Goal: Task Accomplishment & Management: Complete application form

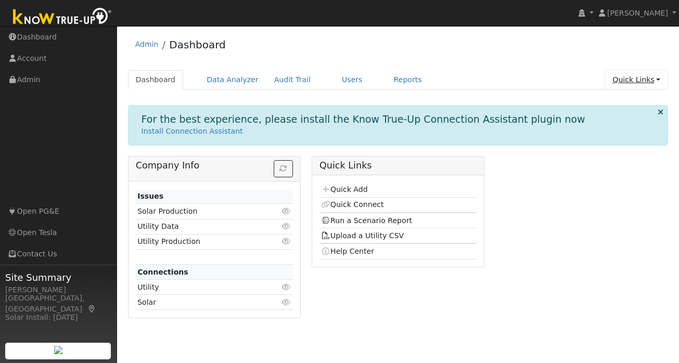
click at [653, 79] on link "Quick Links" at bounding box center [637, 79] width 64 height 19
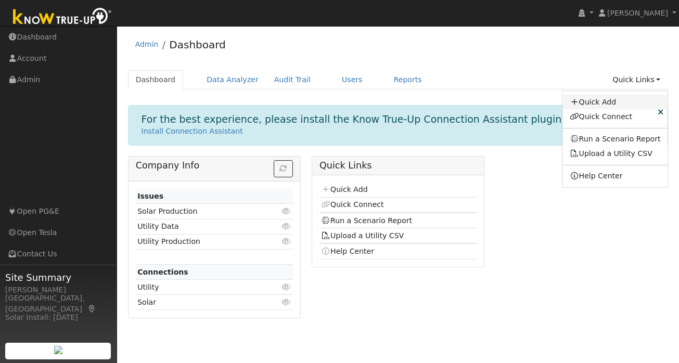
click at [588, 103] on link "Quick Add" at bounding box center [616, 102] width 106 height 15
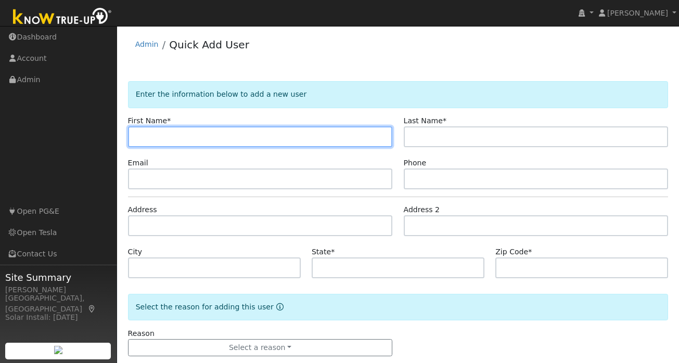
click at [204, 137] on input "text" at bounding box center [260, 137] width 265 height 21
paste input "Ankit"
type input "Ankit"
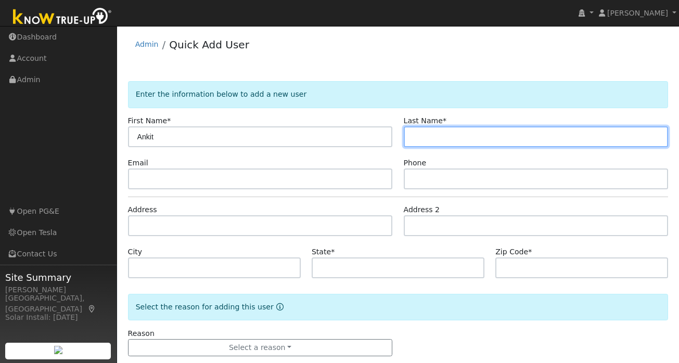
click at [435, 136] on input "text" at bounding box center [536, 137] width 265 height 21
paste input "Gupta"
type input "Gupta"
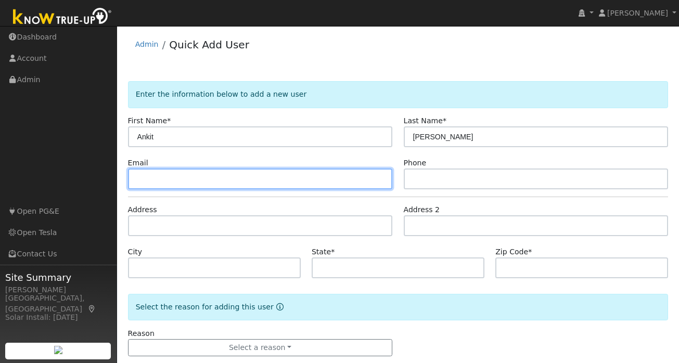
click at [209, 185] on input "text" at bounding box center [260, 179] width 265 height 21
paste input "[EMAIL_ADDRESS][DOMAIN_NAME]"
type input "[EMAIL_ADDRESS][DOMAIN_NAME]"
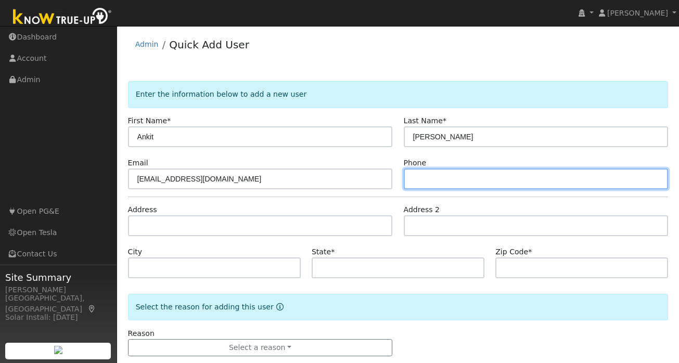
click at [425, 180] on input "text" at bounding box center [536, 179] width 265 height 21
paste input "669-292-8363"
type input "669-292-8363"
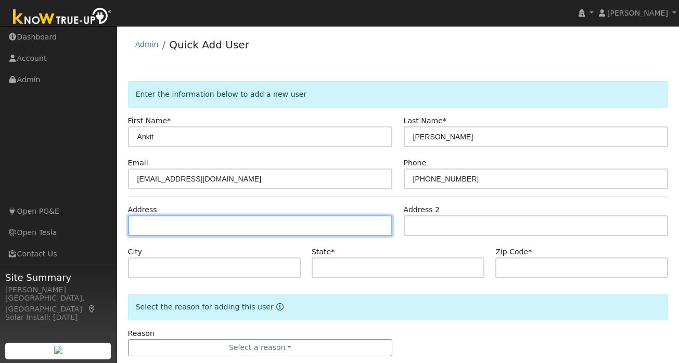
click at [161, 228] on input "text" at bounding box center [260, 226] width 265 height 21
paste input "7786 Ironwood Dr Dublin, CALIFORNIA 9"
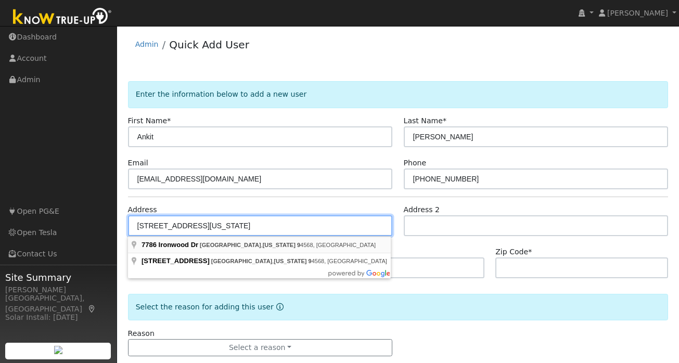
type input "7786 Ironwood Drive"
type input "Dublin"
type input "CA"
type input "94568"
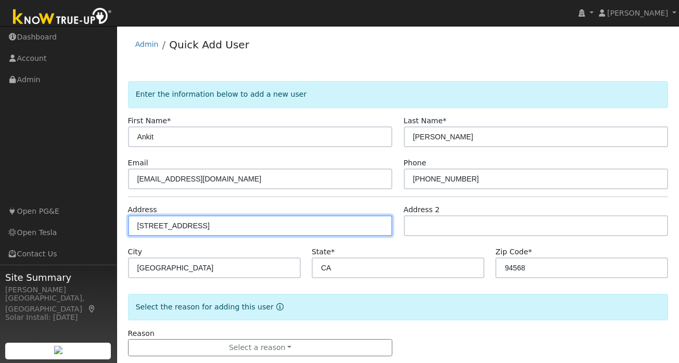
scroll to position [19, 0]
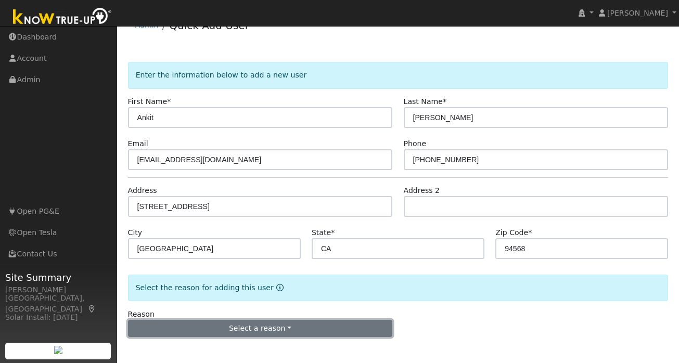
click at [249, 325] on button "Select a reason" at bounding box center [260, 329] width 265 height 18
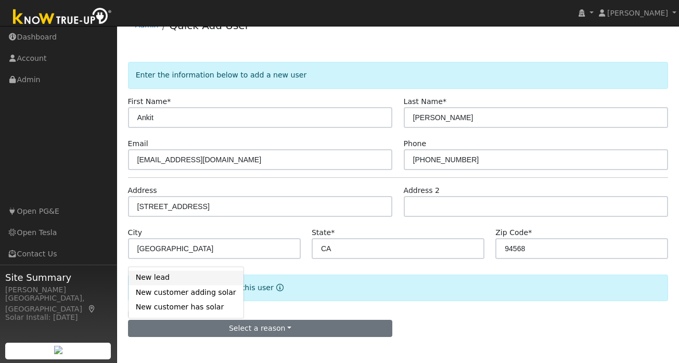
click at [164, 277] on link "New lead" at bounding box center [186, 278] width 115 height 15
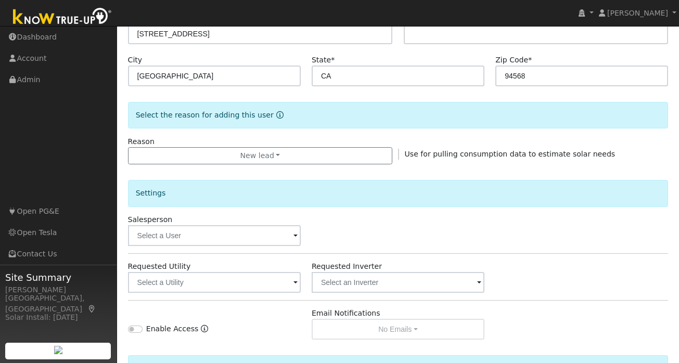
scroll to position [309, 0]
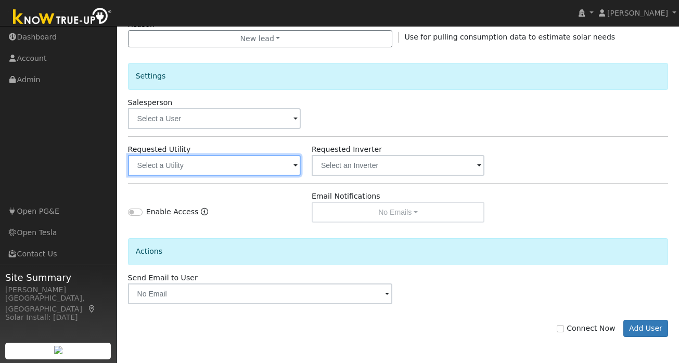
click at [281, 166] on input "text" at bounding box center [214, 165] width 173 height 21
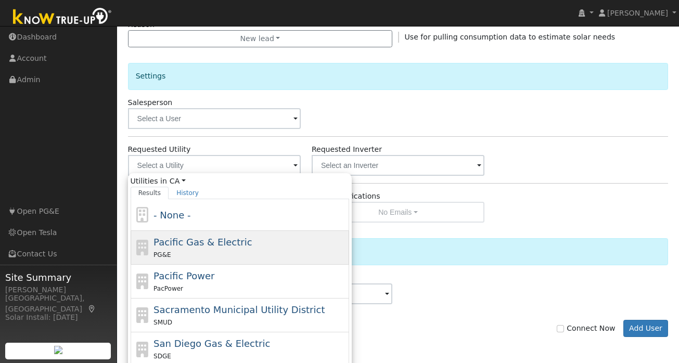
click at [233, 250] on div "PG&E" at bounding box center [250, 254] width 193 height 11
type input "Pacific Gas & Electric"
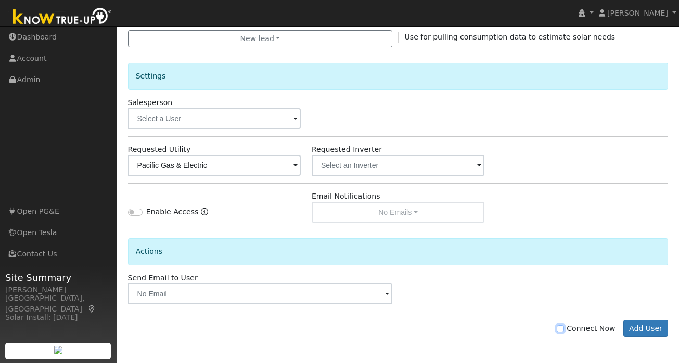
click at [564, 331] on input "Connect Now" at bounding box center [560, 328] width 7 height 7
checkbox input "true"
click at [650, 331] on button "Add User" at bounding box center [646, 329] width 45 height 18
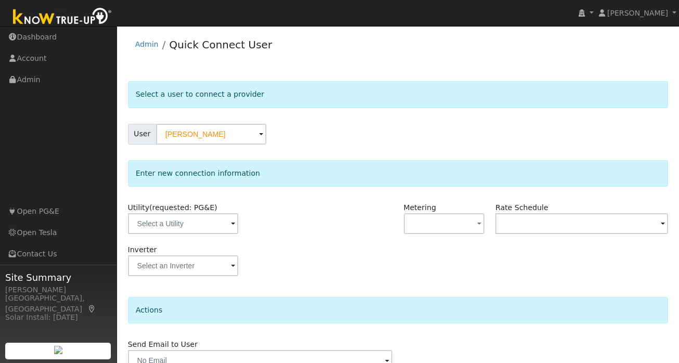
click at [231, 224] on span at bounding box center [233, 225] width 4 height 12
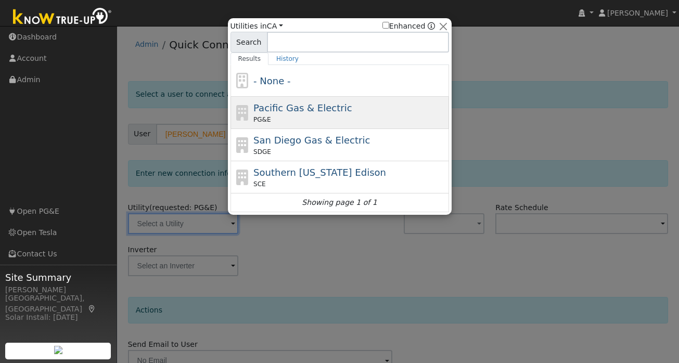
click at [267, 113] on div "Pacific Gas & Electric PG&E" at bounding box center [350, 112] width 193 height 23
type input "PG&E"
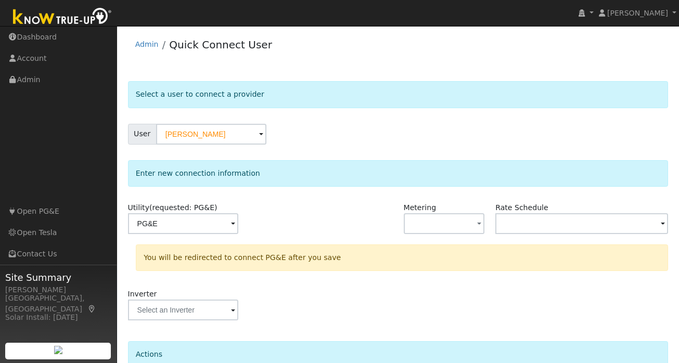
scroll to position [96, 0]
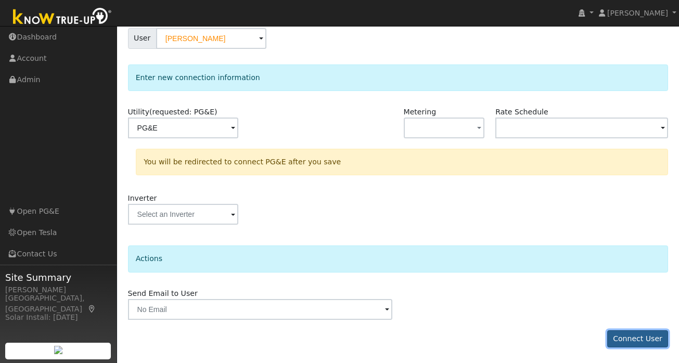
click at [634, 343] on button "Connect User" at bounding box center [638, 340] width 61 height 18
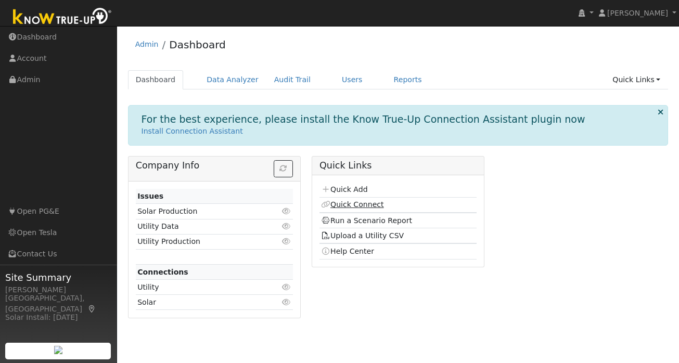
click at [362, 206] on link "Quick Connect" at bounding box center [352, 204] width 62 height 8
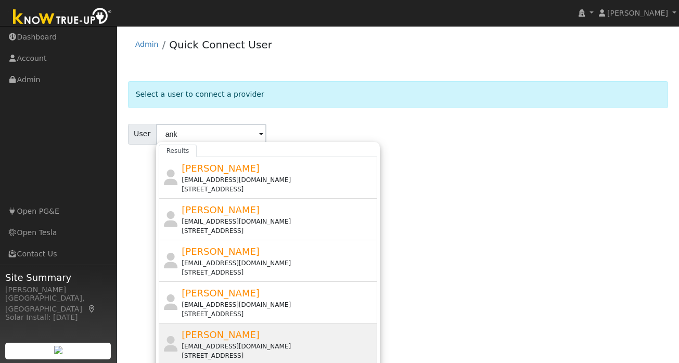
click at [221, 335] on span "[PERSON_NAME]" at bounding box center [221, 335] width 78 height 11
type input "[PERSON_NAME]"
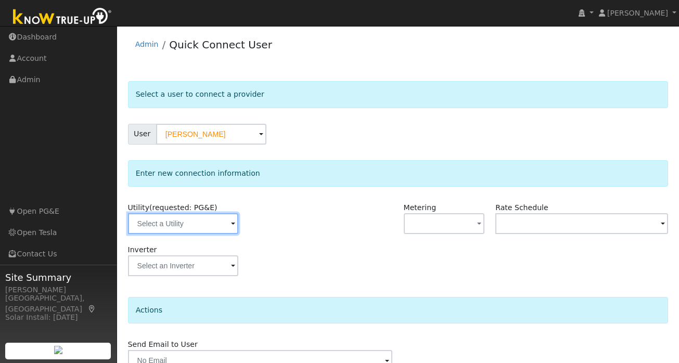
click at [225, 222] on input "text" at bounding box center [183, 223] width 110 height 21
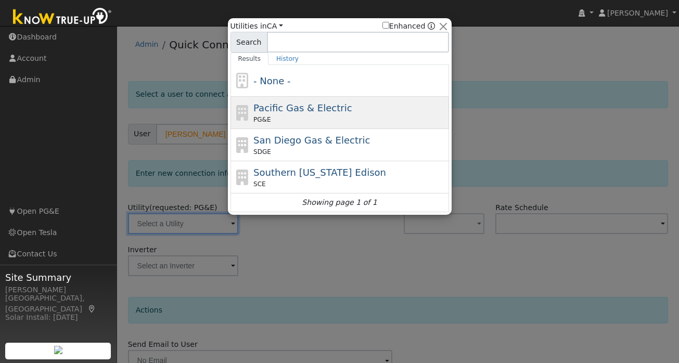
click at [302, 122] on div "PG&E" at bounding box center [350, 119] width 193 height 9
type input "PG&E"
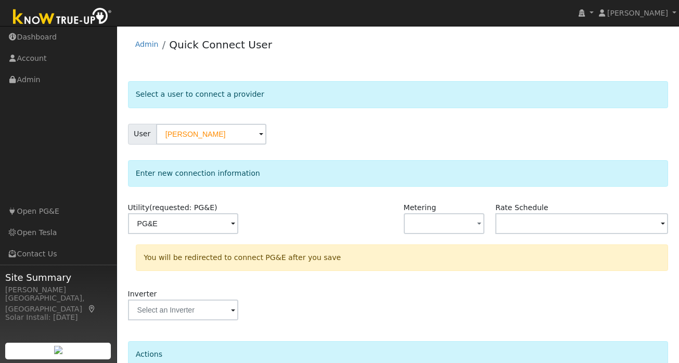
scroll to position [96, 0]
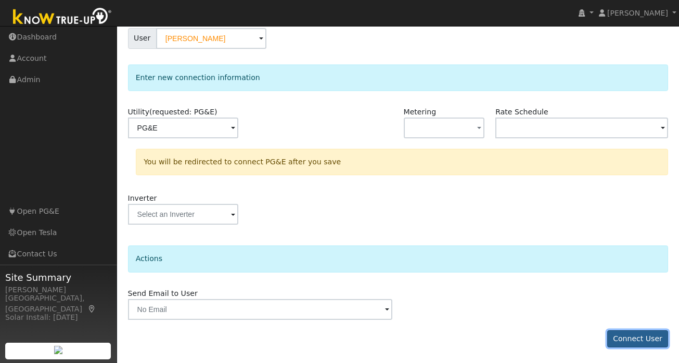
click at [630, 339] on button "Connect User" at bounding box center [638, 340] width 61 height 18
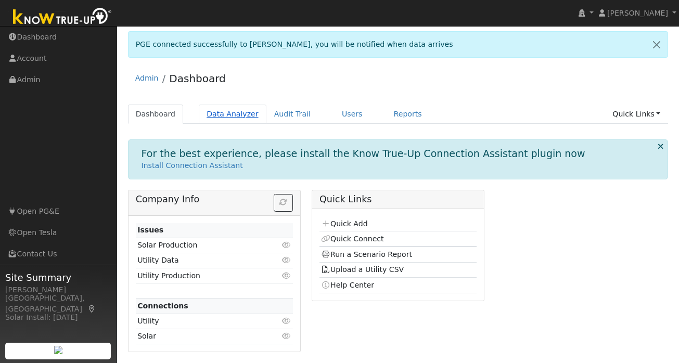
click at [218, 113] on link "Data Analyzer" at bounding box center [233, 114] width 68 height 19
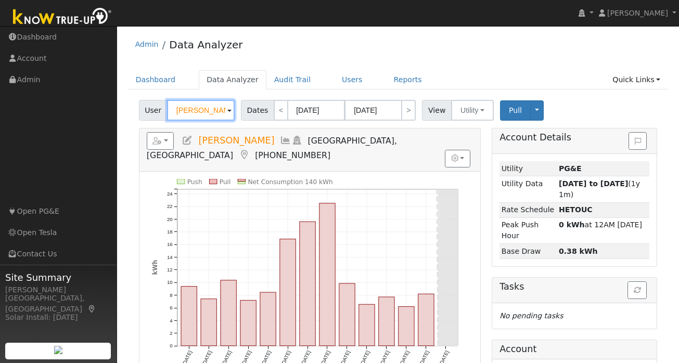
click at [212, 112] on input "[PERSON_NAME]" at bounding box center [201, 110] width 68 height 21
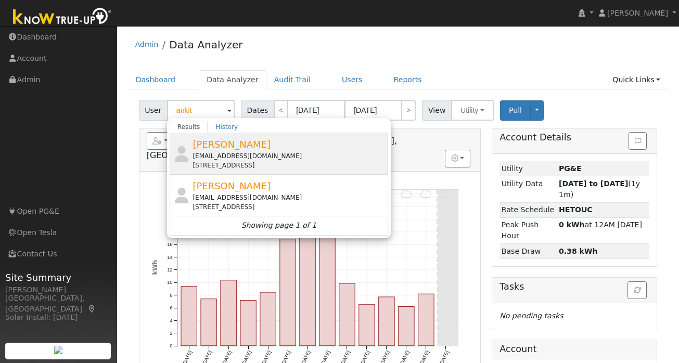
click at [237, 153] on div "[EMAIL_ADDRESS][DOMAIN_NAME]" at bounding box center [289, 155] width 193 height 9
type input "[PERSON_NAME]"
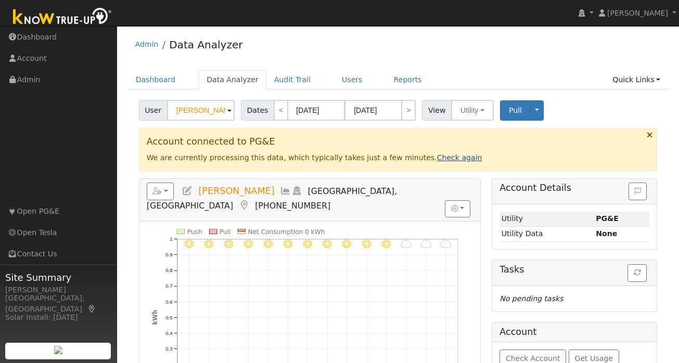
click at [438, 158] on link "Check again" at bounding box center [459, 158] width 45 height 8
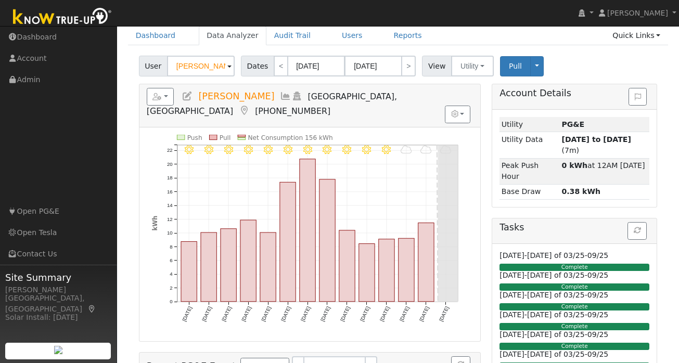
scroll to position [45, 0]
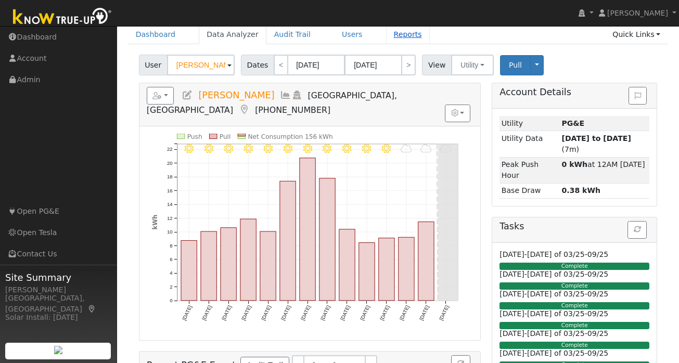
click at [407, 37] on link "Reports" at bounding box center [408, 34] width 44 height 19
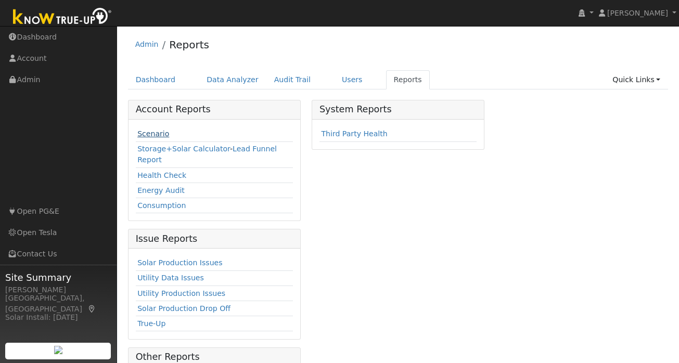
click at [160, 132] on link "Scenario" at bounding box center [153, 134] width 32 height 8
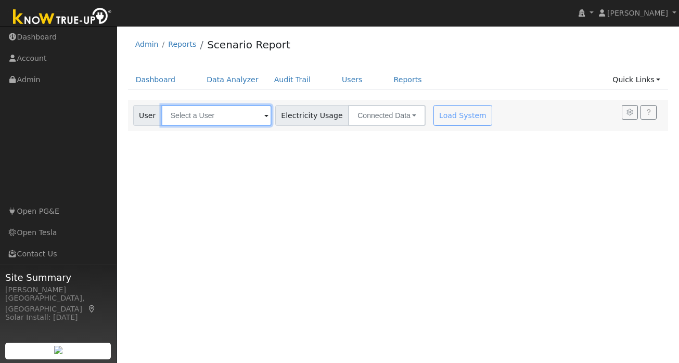
click at [219, 117] on input "text" at bounding box center [216, 115] width 110 height 21
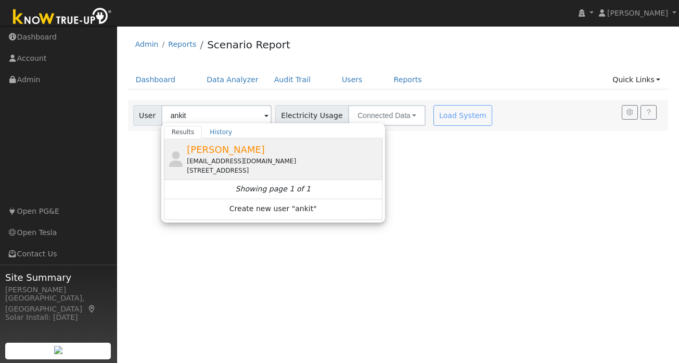
click at [232, 153] on span "Ankit Gupta" at bounding box center [226, 149] width 78 height 11
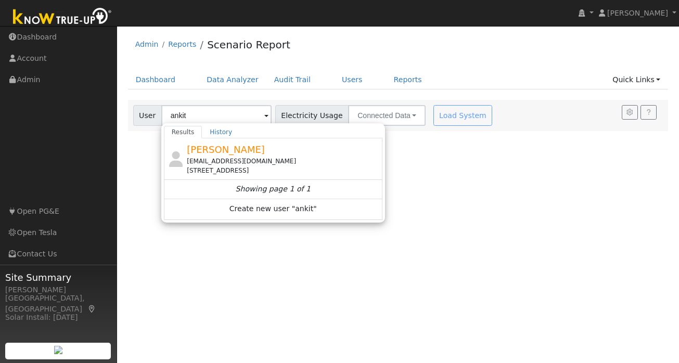
type input "Ankit Gupta"
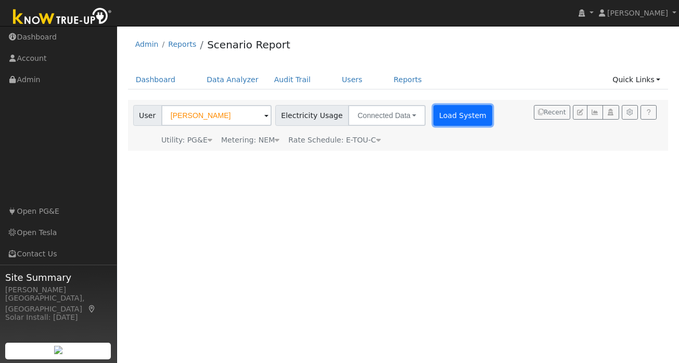
click at [448, 114] on button "Load System" at bounding box center [463, 115] width 59 height 21
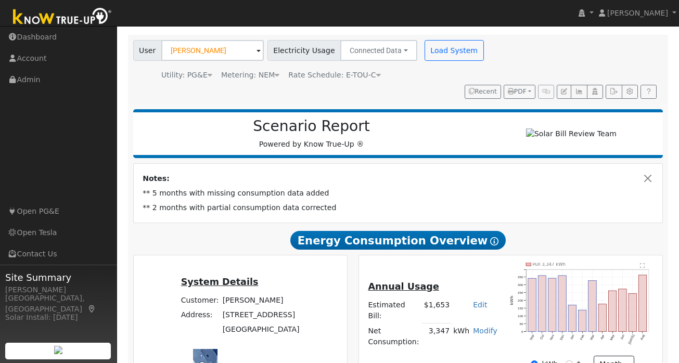
scroll to position [55, 0]
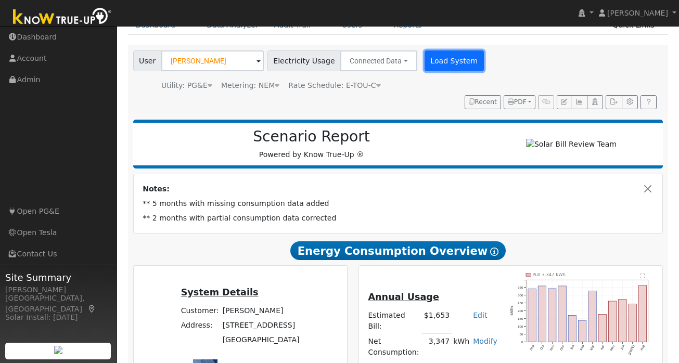
click at [439, 60] on button "Load System" at bounding box center [454, 60] width 59 height 21
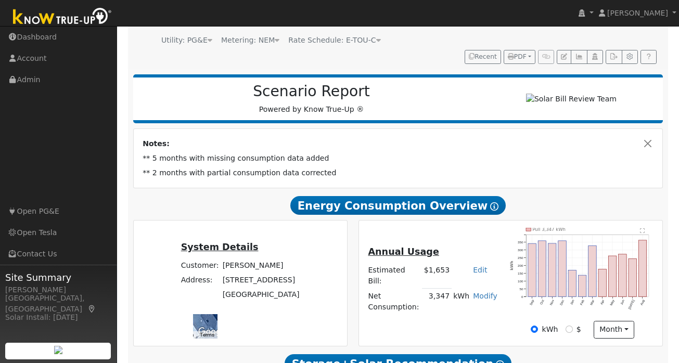
scroll to position [100, 0]
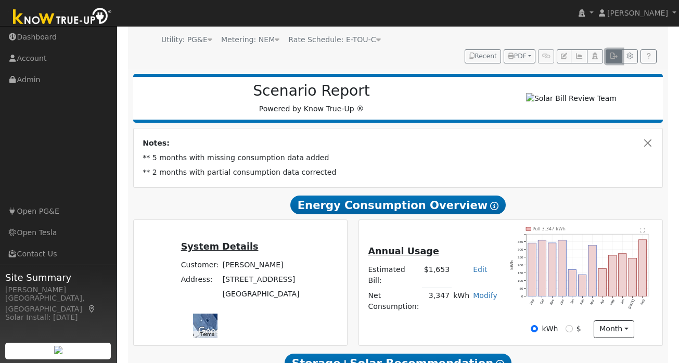
click at [614, 59] on button "button" at bounding box center [614, 56] width 16 height 15
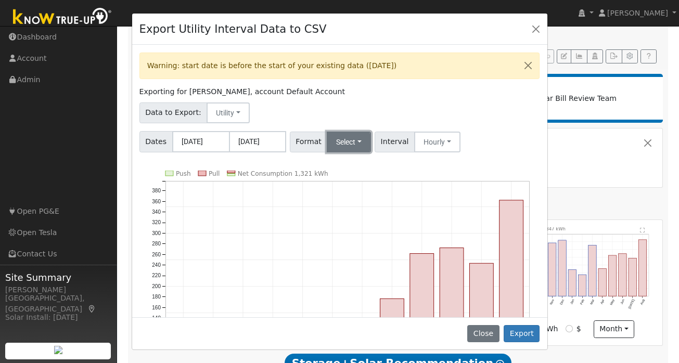
click at [359, 141] on button "Select" at bounding box center [349, 142] width 44 height 21
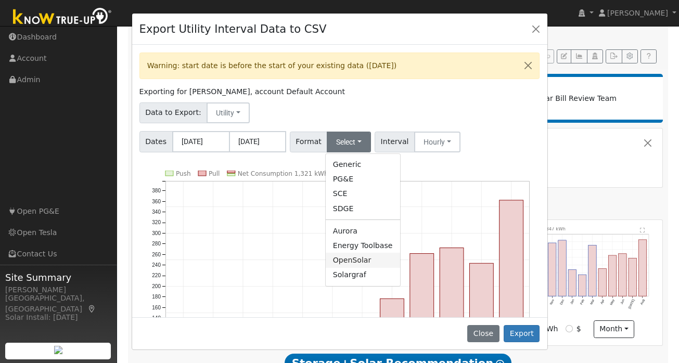
click at [347, 259] on link "OpenSolar" at bounding box center [363, 260] width 74 height 15
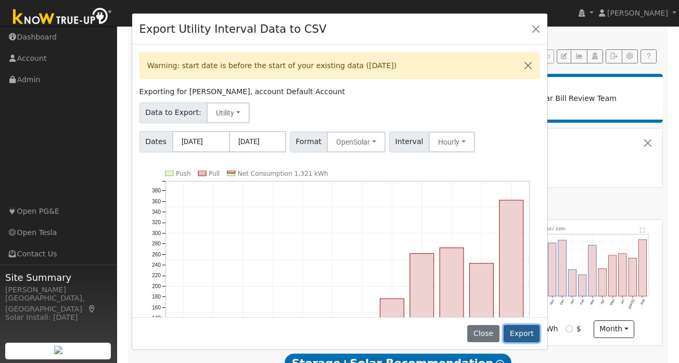
click at [524, 335] on button "Export" at bounding box center [522, 334] width 36 height 18
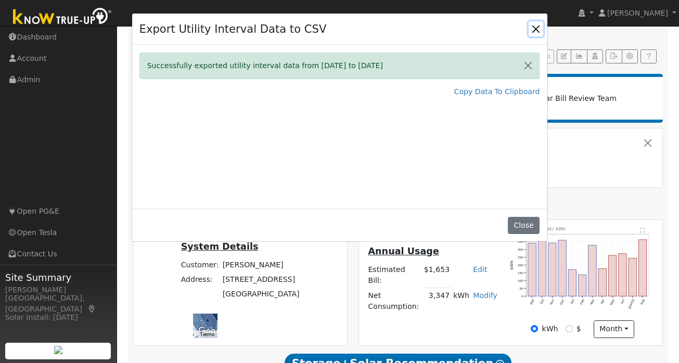
click at [536, 29] on button "Close" at bounding box center [536, 28] width 15 height 15
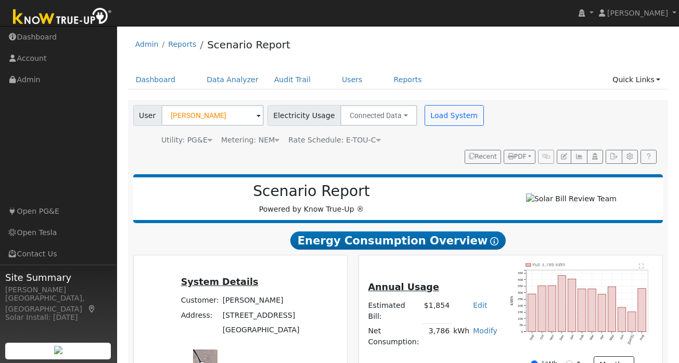
scroll to position [10, 0]
